Goal: Information Seeking & Learning: Learn about a topic

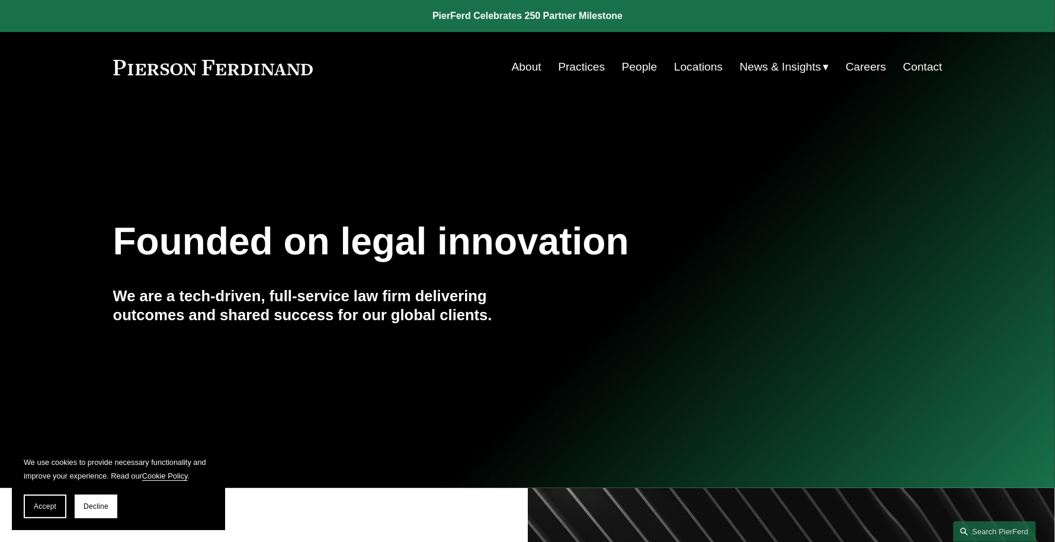
click at [643, 69] on link "People" at bounding box center [640, 67] width 36 height 23
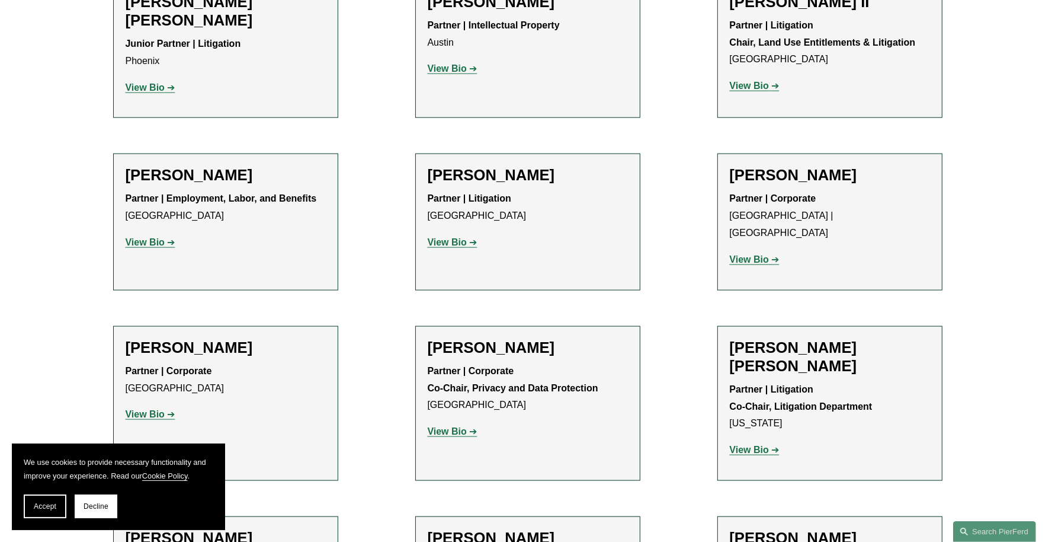
scroll to position [1384, 0]
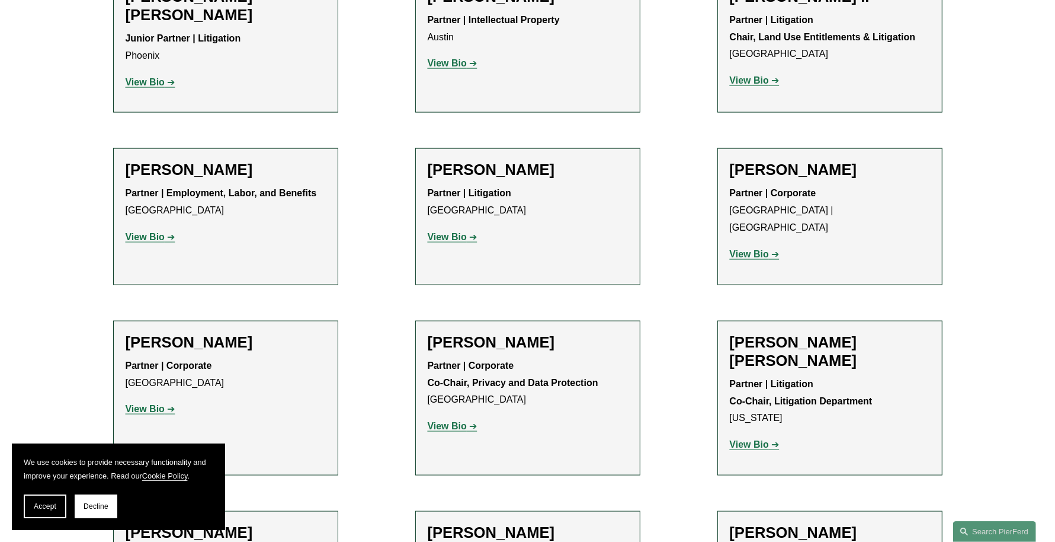
click at [149, 232] on strong "View Bio" at bounding box center [145, 237] width 39 height 10
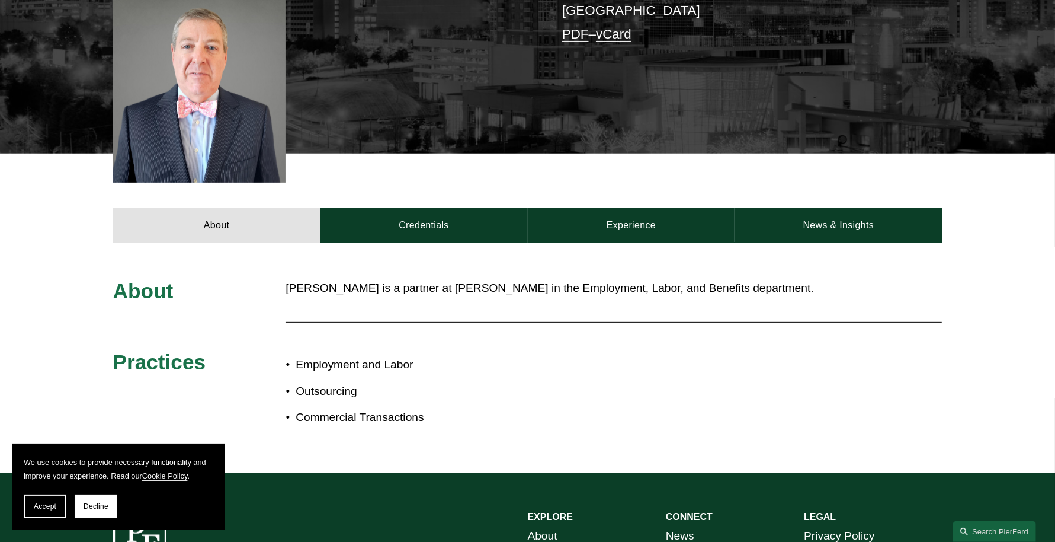
scroll to position [353, 0]
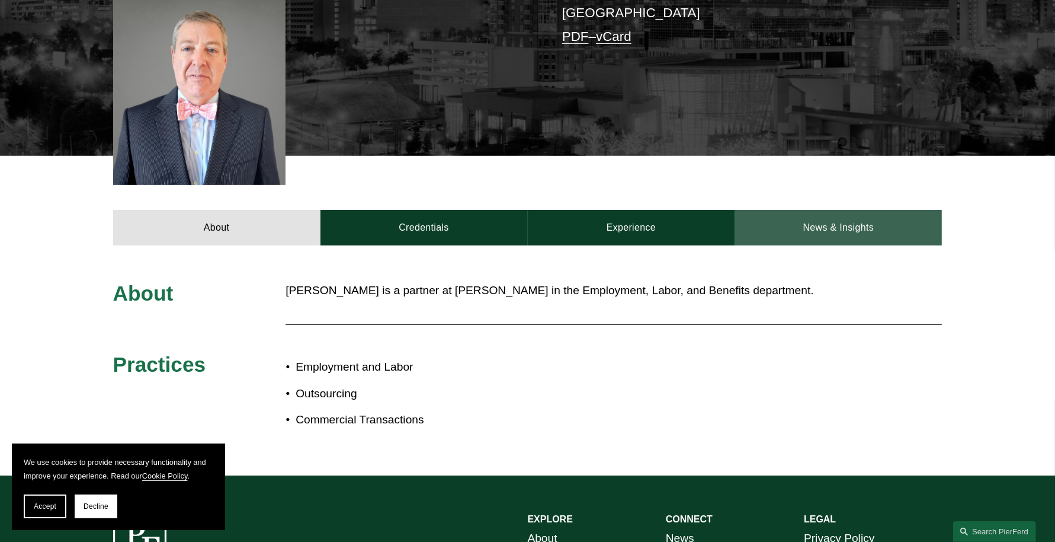
click at [824, 210] on link "News & Insights" at bounding box center [838, 228] width 207 height 36
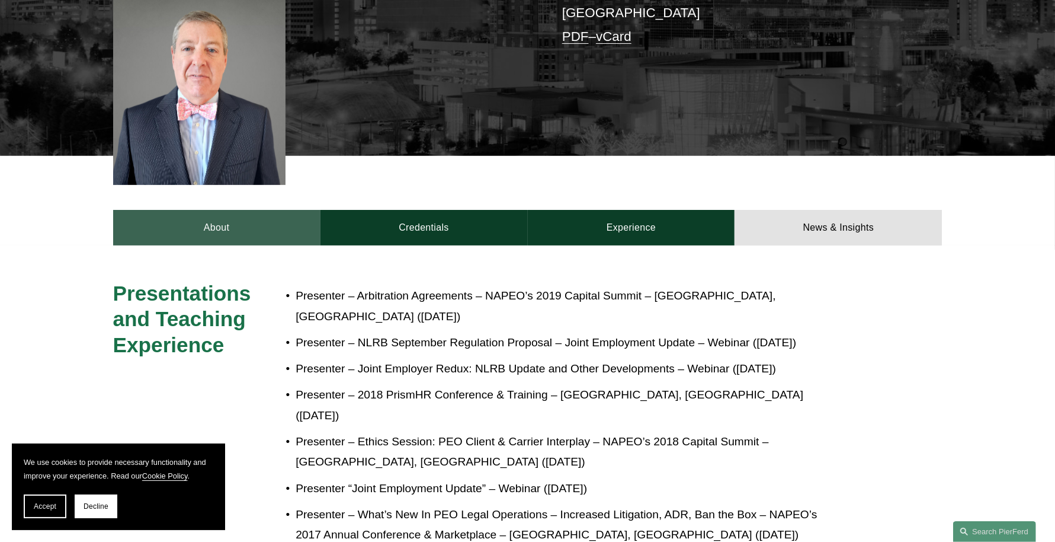
click at [231, 210] on link "About" at bounding box center [216, 228] width 207 height 36
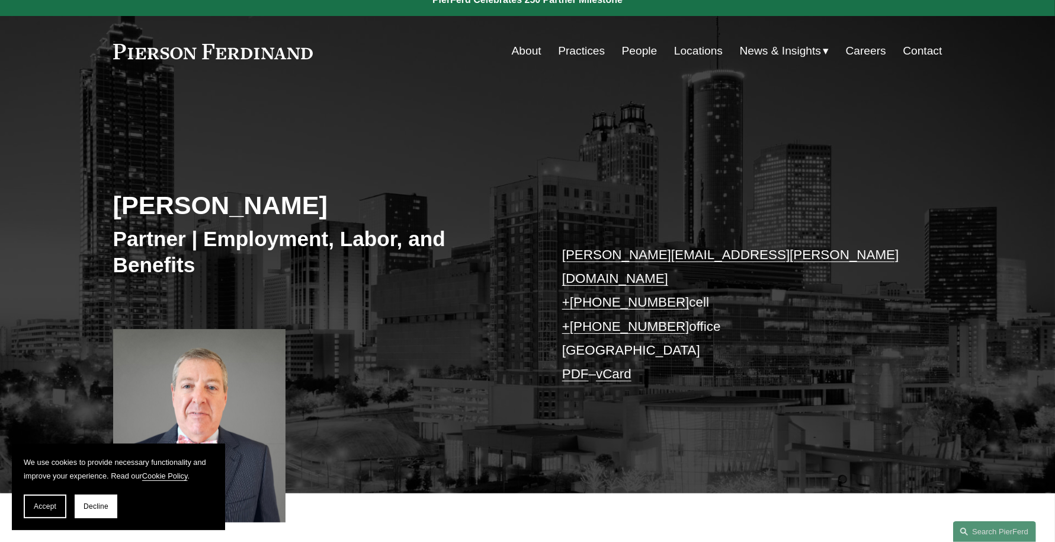
scroll to position [0, 0]
